Goal: Task Accomplishment & Management: Manage account settings

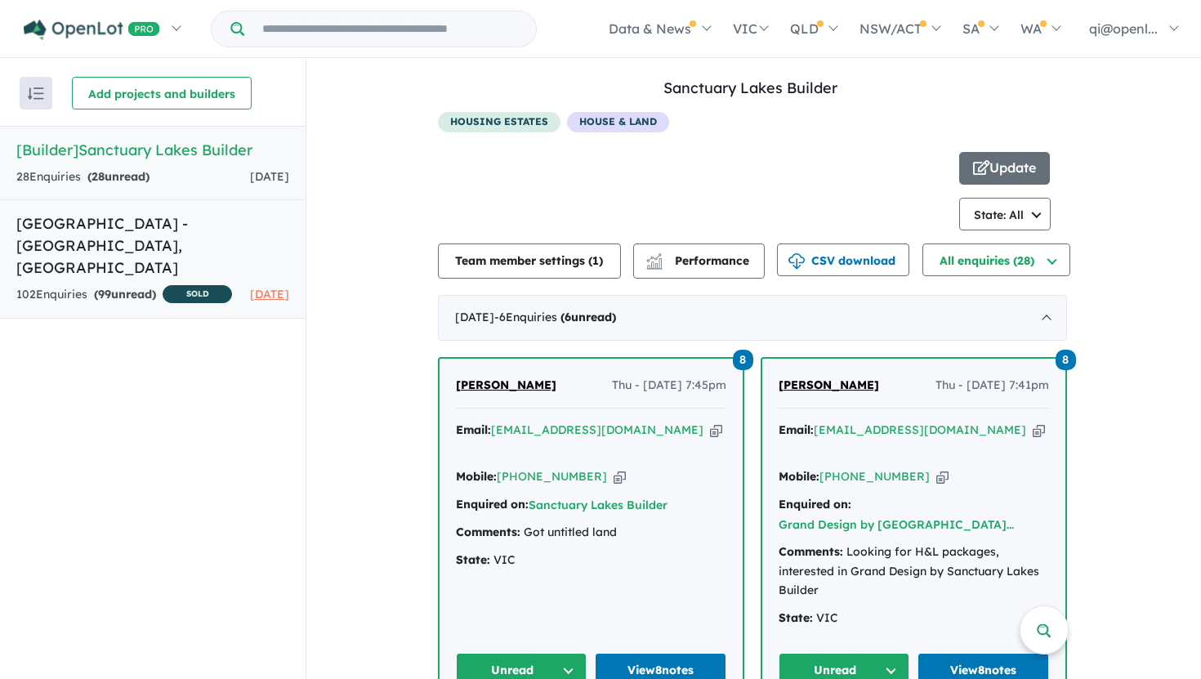
click at [157, 237] on h5 "[GEOGRAPHIC_DATA] - [GEOGRAPHIC_DATA][PERSON_NAME][GEOGRAPHIC_DATA]" at bounding box center [152, 245] width 273 height 66
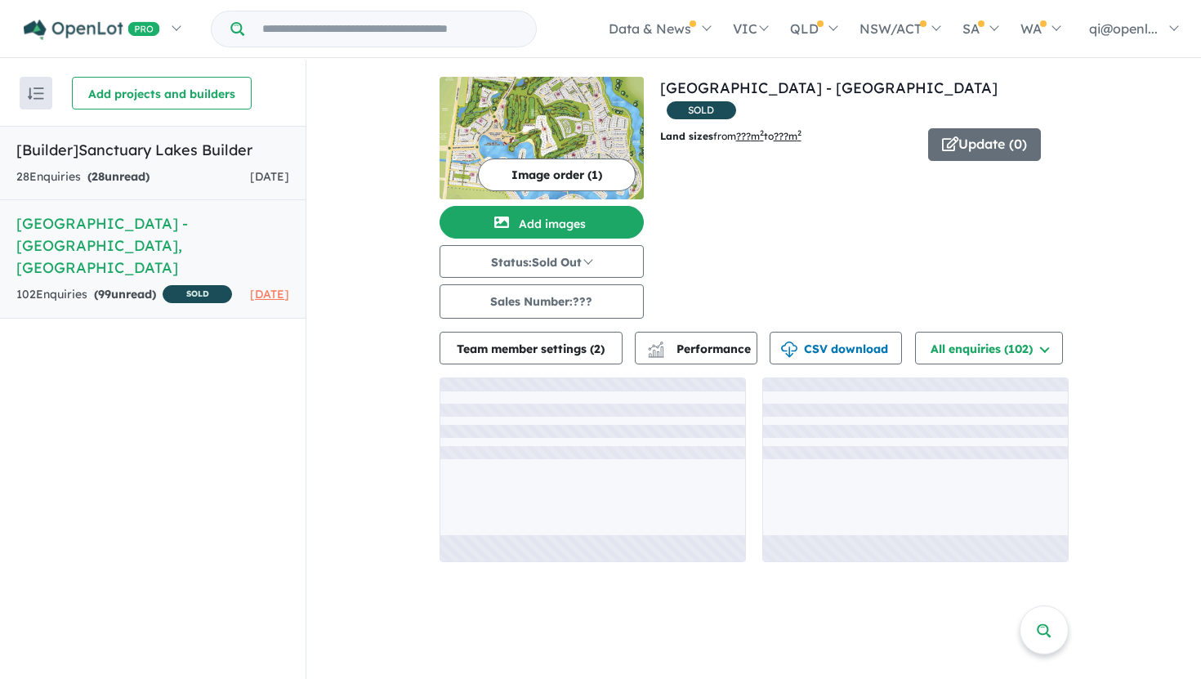
click at [157, 172] on div "28 Enquir ies ( 28 unread) [DATE]" at bounding box center [152, 177] width 273 height 20
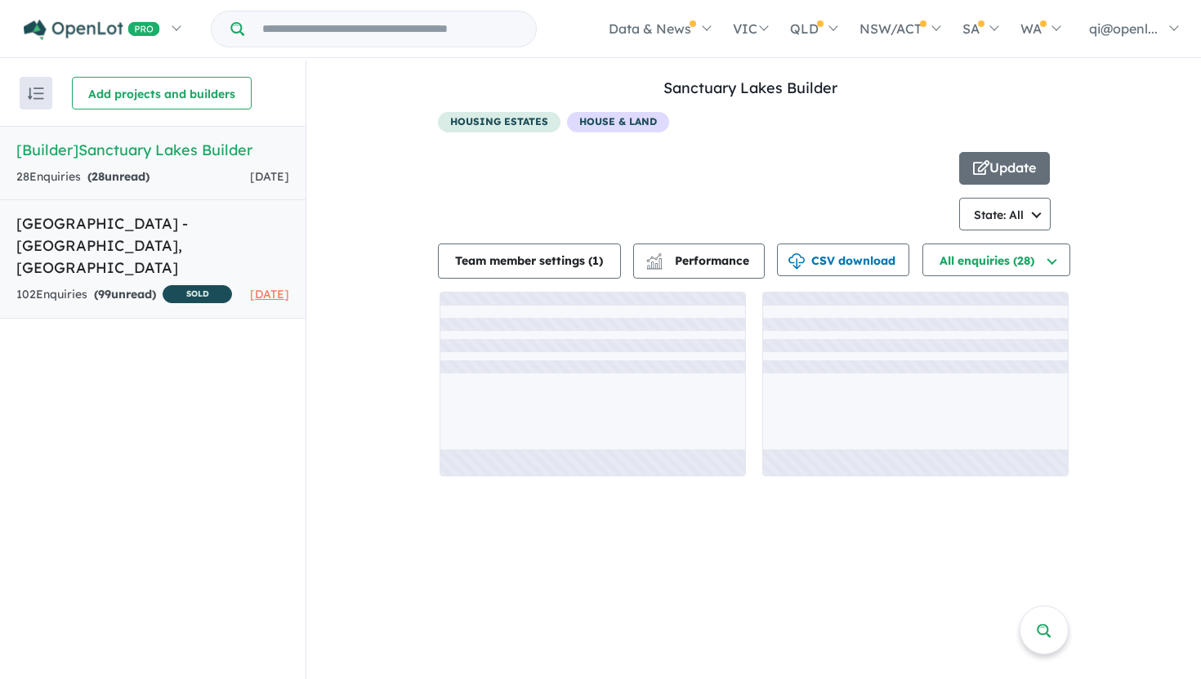
click at [221, 235] on h5 "[GEOGRAPHIC_DATA] - [GEOGRAPHIC_DATA][PERSON_NAME][GEOGRAPHIC_DATA]" at bounding box center [152, 245] width 273 height 66
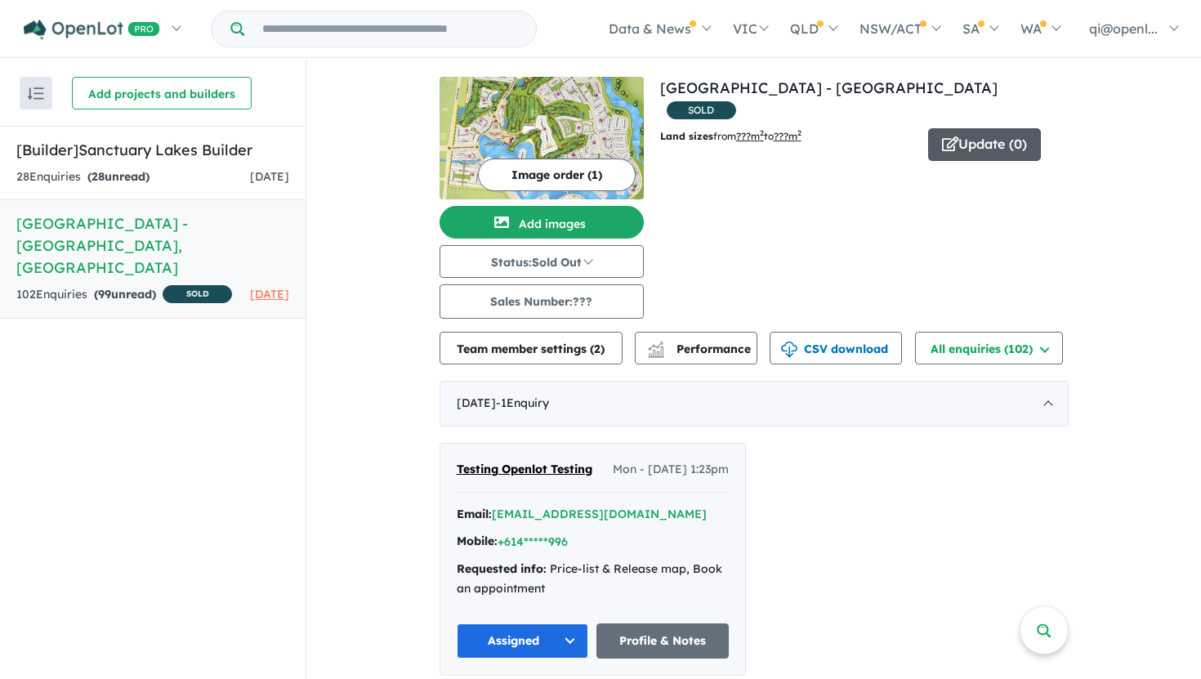
click at [1009, 128] on button "Update ( 0 )" at bounding box center [984, 144] width 113 height 33
